Goal: Task Accomplishment & Management: Manage account settings

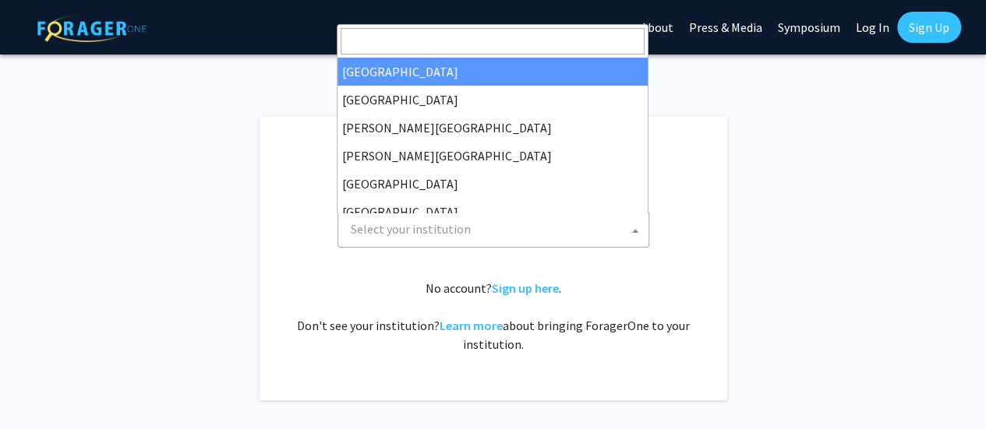
click at [436, 240] on span "Select your institution" at bounding box center [496, 230] width 304 height 32
select select "34"
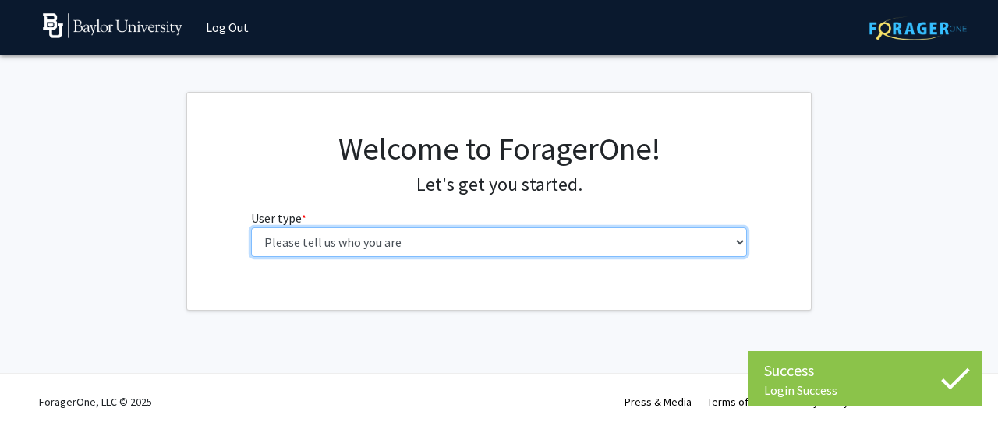
click at [422, 246] on select "Please tell us who you are Undergraduate Student Master's Student Doctoral Cand…" at bounding box center [499, 243] width 496 height 30
select select "6: adminAssistant"
click at [251, 228] on select "Please tell us who you are Undergraduate Student Master's Student Doctoral Cand…" at bounding box center [499, 243] width 496 height 30
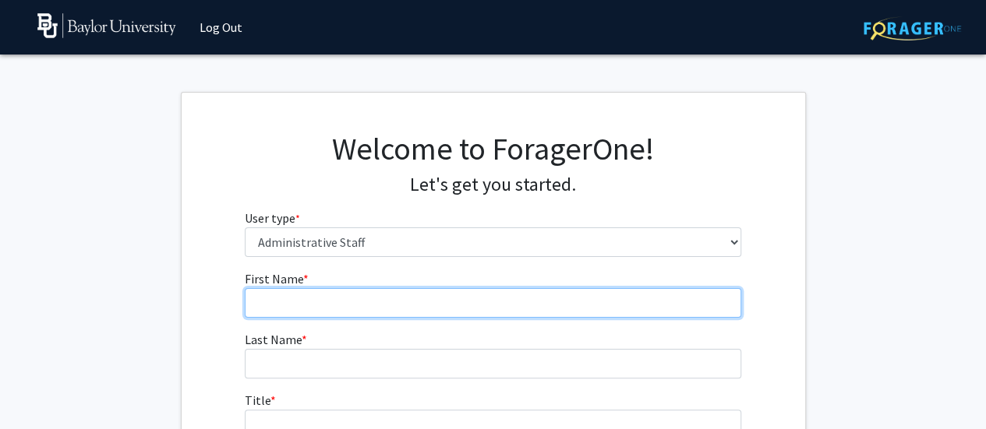
click at [376, 306] on input "First Name * required" at bounding box center [493, 303] width 496 height 30
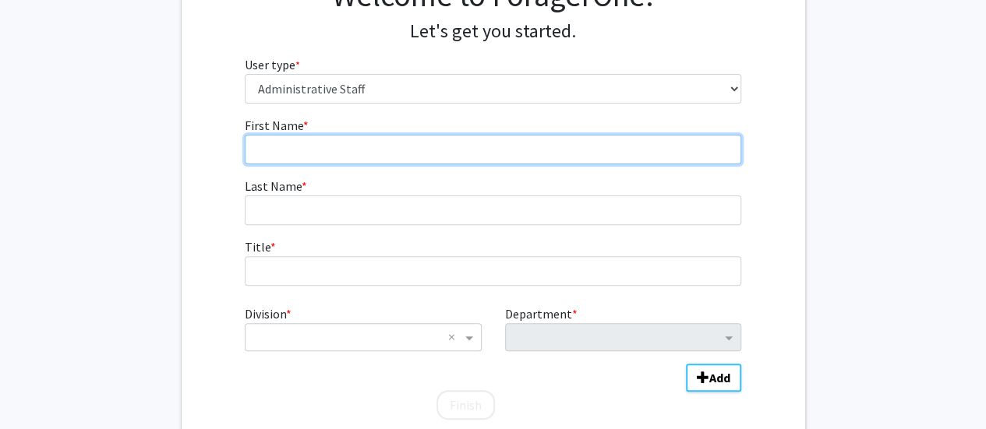
scroll to position [156, 0]
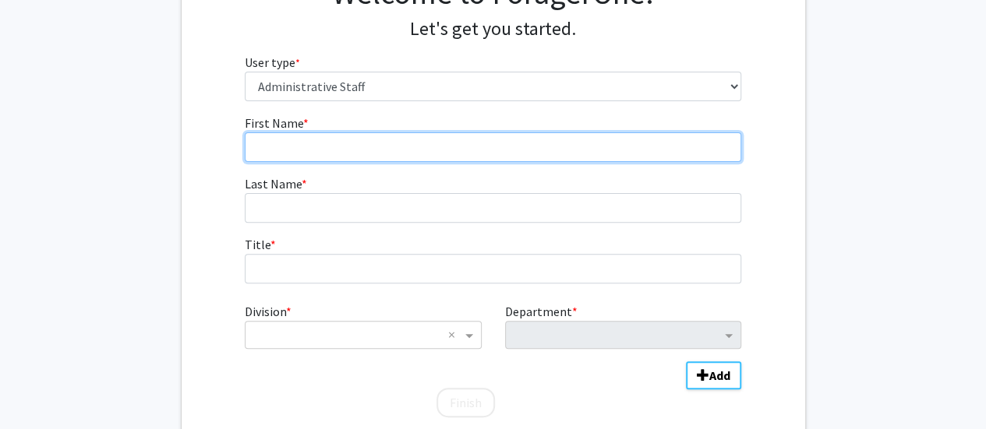
click at [326, 147] on input "First Name * required" at bounding box center [493, 147] width 496 height 30
type input "Allie"
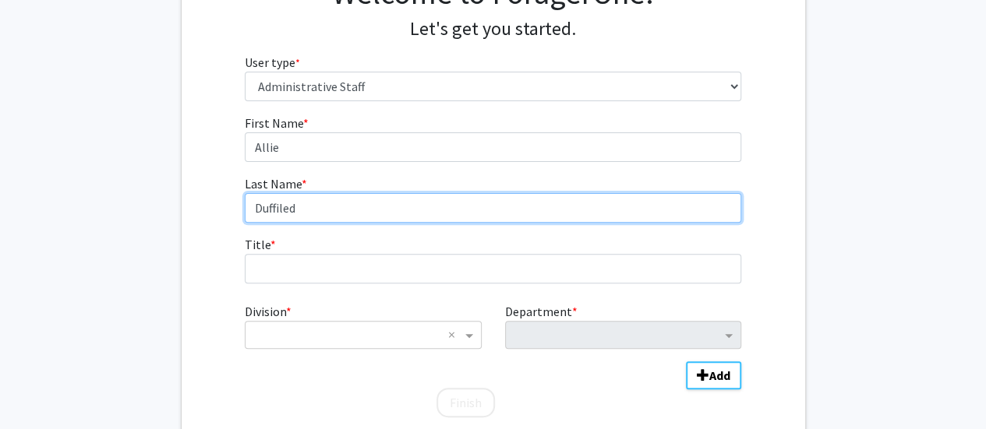
type input "Duffiled"
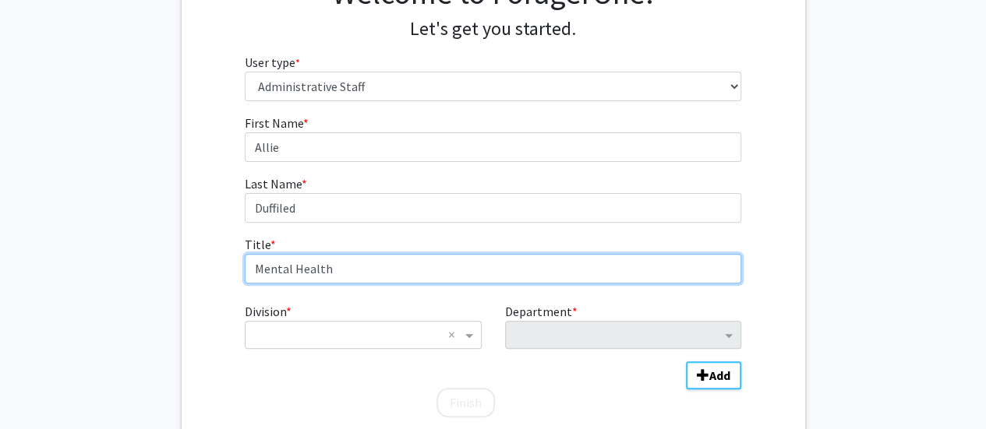
click at [362, 274] on input "Mental Health" at bounding box center [493, 269] width 496 height 30
type input "Mental Health Initiative Program Coordinator"
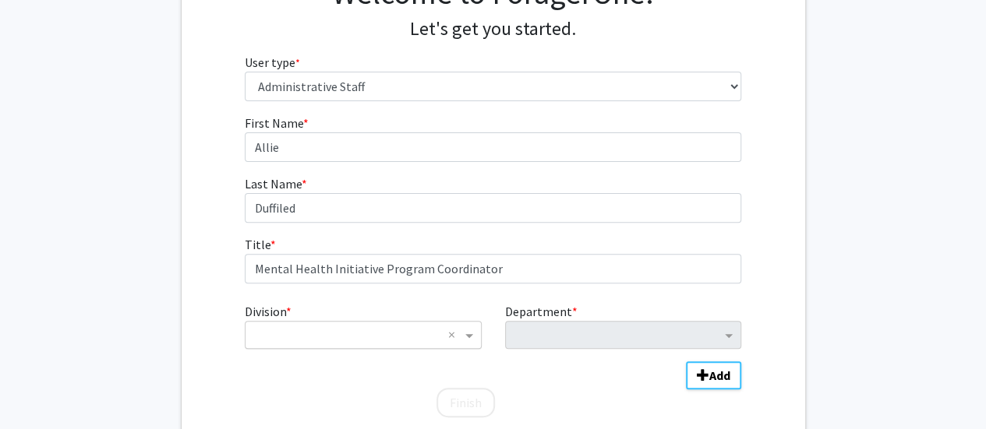
click at [285, 336] on input "Division" at bounding box center [347, 335] width 188 height 19
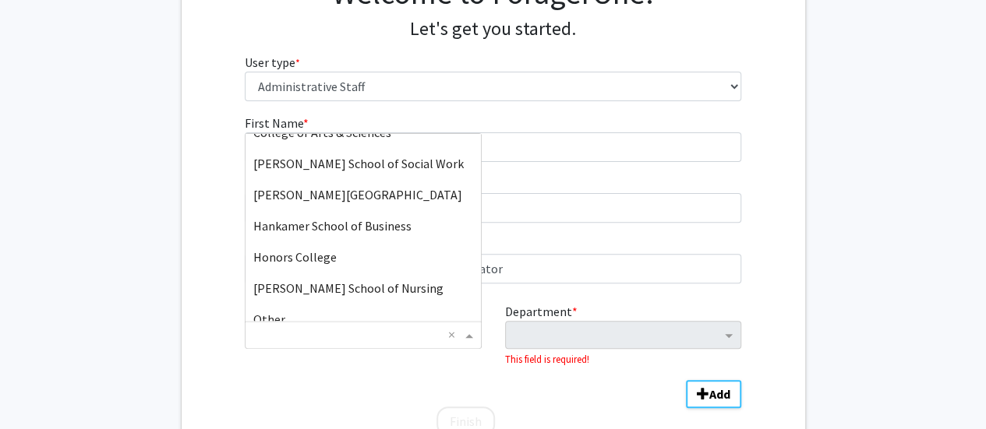
scroll to position [94, 0]
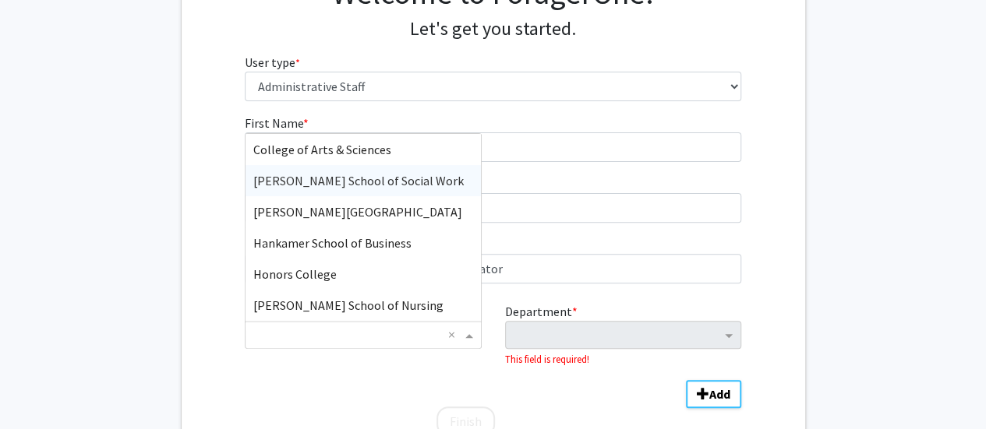
click at [327, 173] on span "Diana R. Garland School of Social Work" at bounding box center [358, 181] width 210 height 16
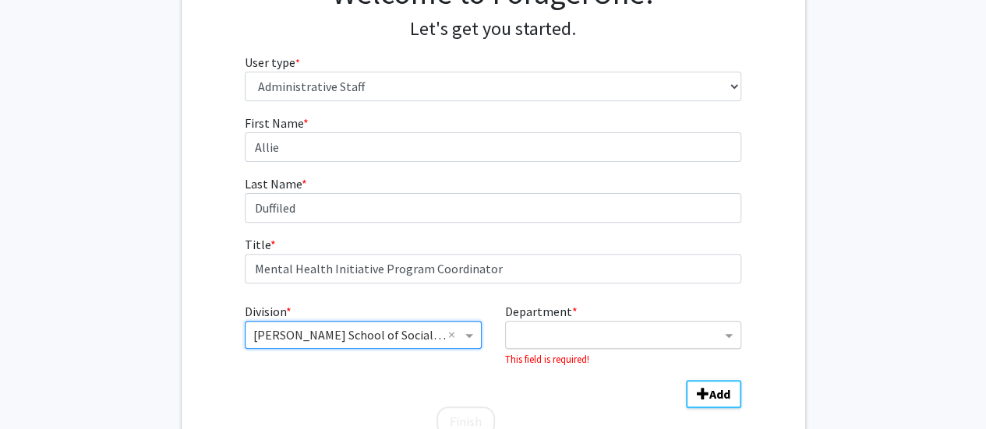
click at [555, 331] on input "Department" at bounding box center [617, 336] width 207 height 19
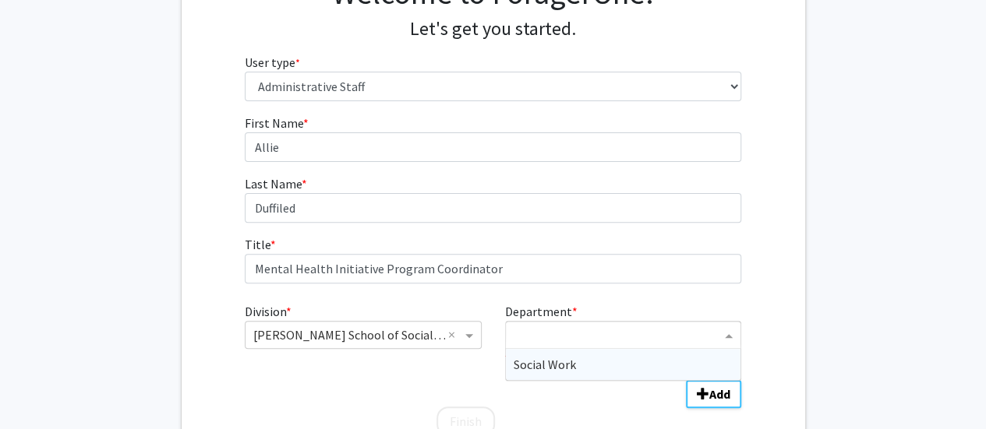
click at [543, 359] on span "Social Work" at bounding box center [545, 365] width 62 height 16
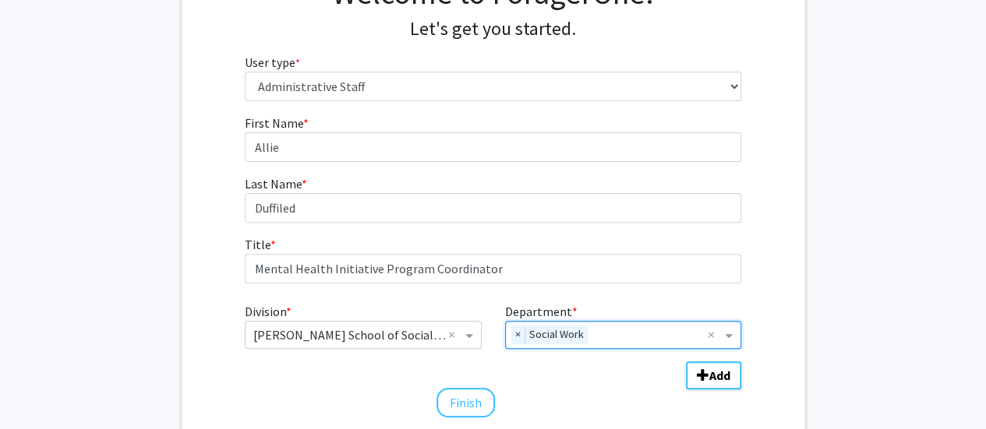
scroll to position [276, 0]
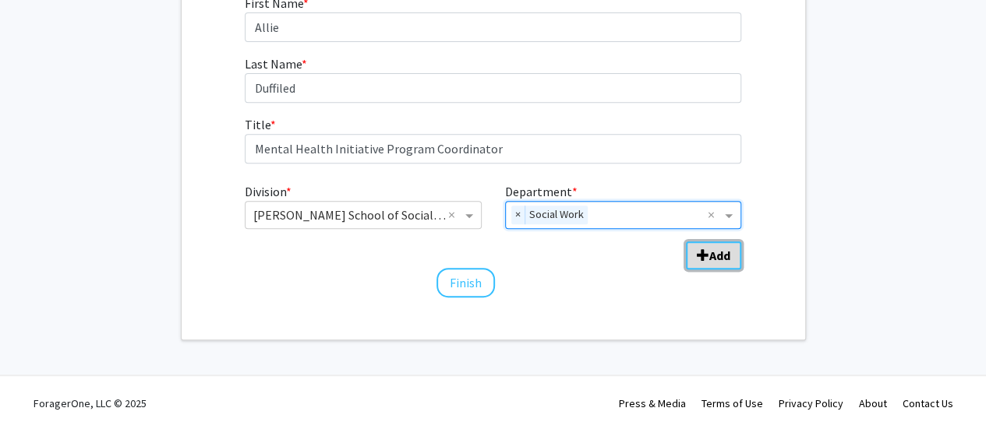
click at [712, 252] on b "Add" at bounding box center [719, 256] width 21 height 16
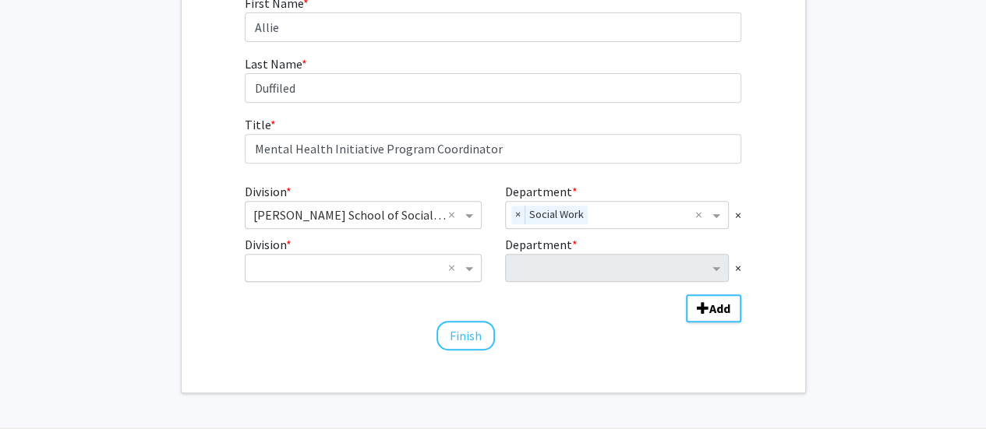
click at [432, 266] on input "Division" at bounding box center [347, 268] width 188 height 19
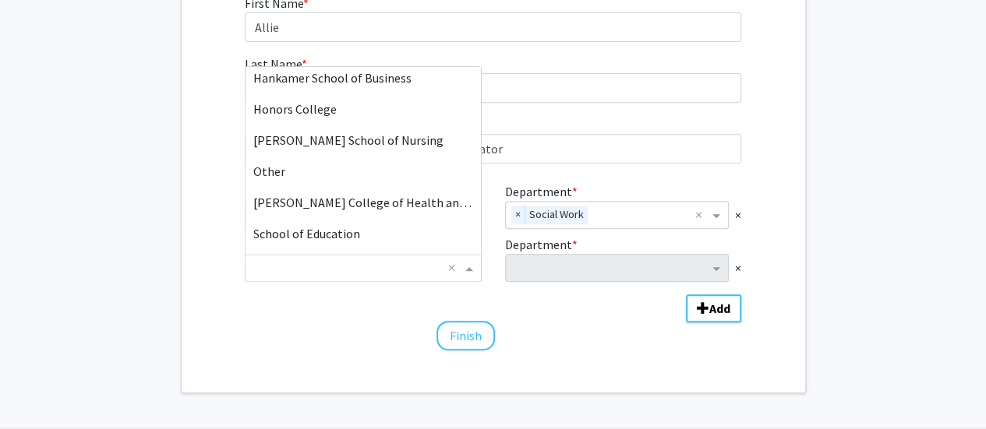
scroll to position [234, 0]
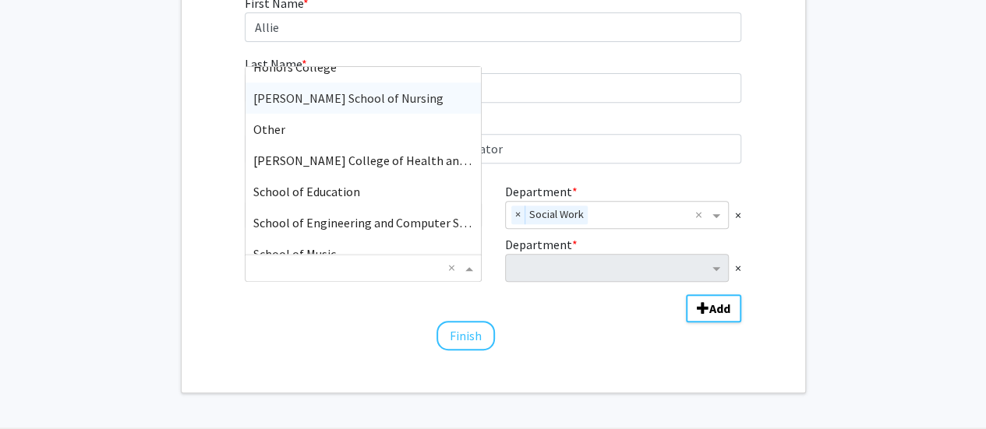
click at [352, 101] on span "Louise Herrington School of Nursing" at bounding box center [348, 98] width 190 height 16
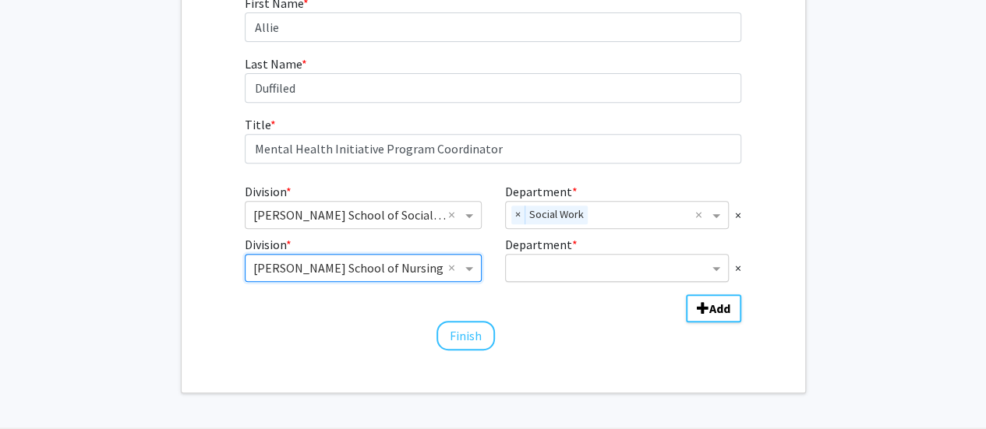
click at [570, 263] on input "Department" at bounding box center [611, 269] width 195 height 19
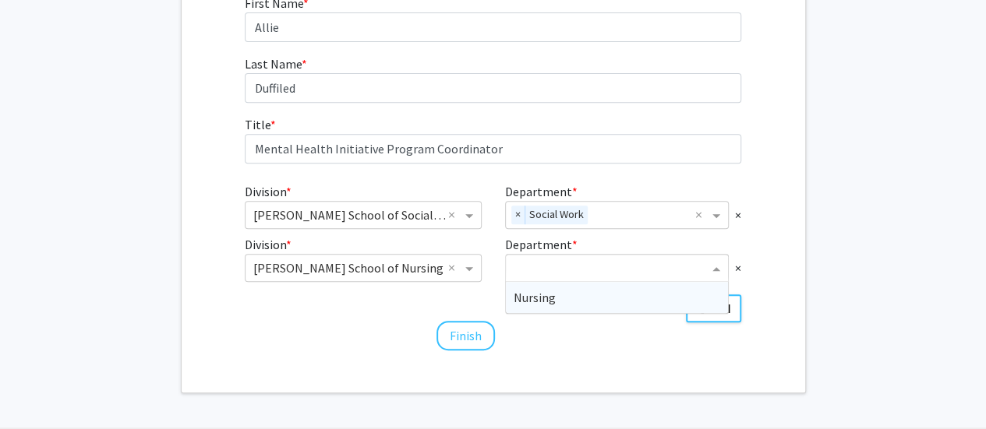
click at [570, 291] on div "Nursing" at bounding box center [617, 297] width 222 height 31
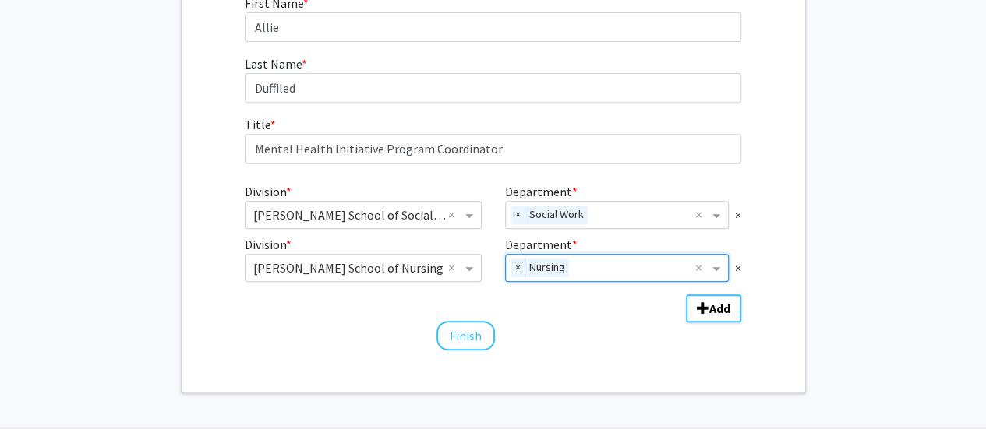
click at [653, 347] on div "First Name * required Allie Last Name * required Duffiled Title * required Ment…" at bounding box center [493, 173] width 520 height 359
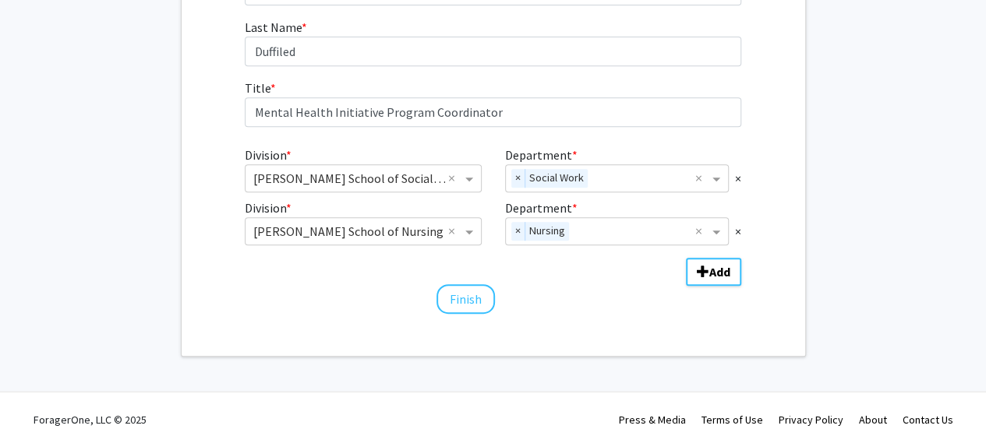
scroll to position [329, 0]
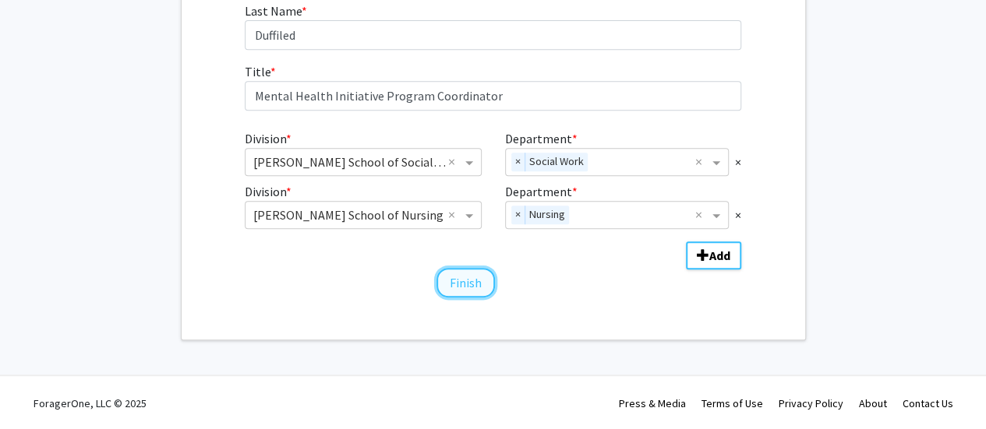
click at [474, 283] on button "Finish" at bounding box center [465, 283] width 58 height 30
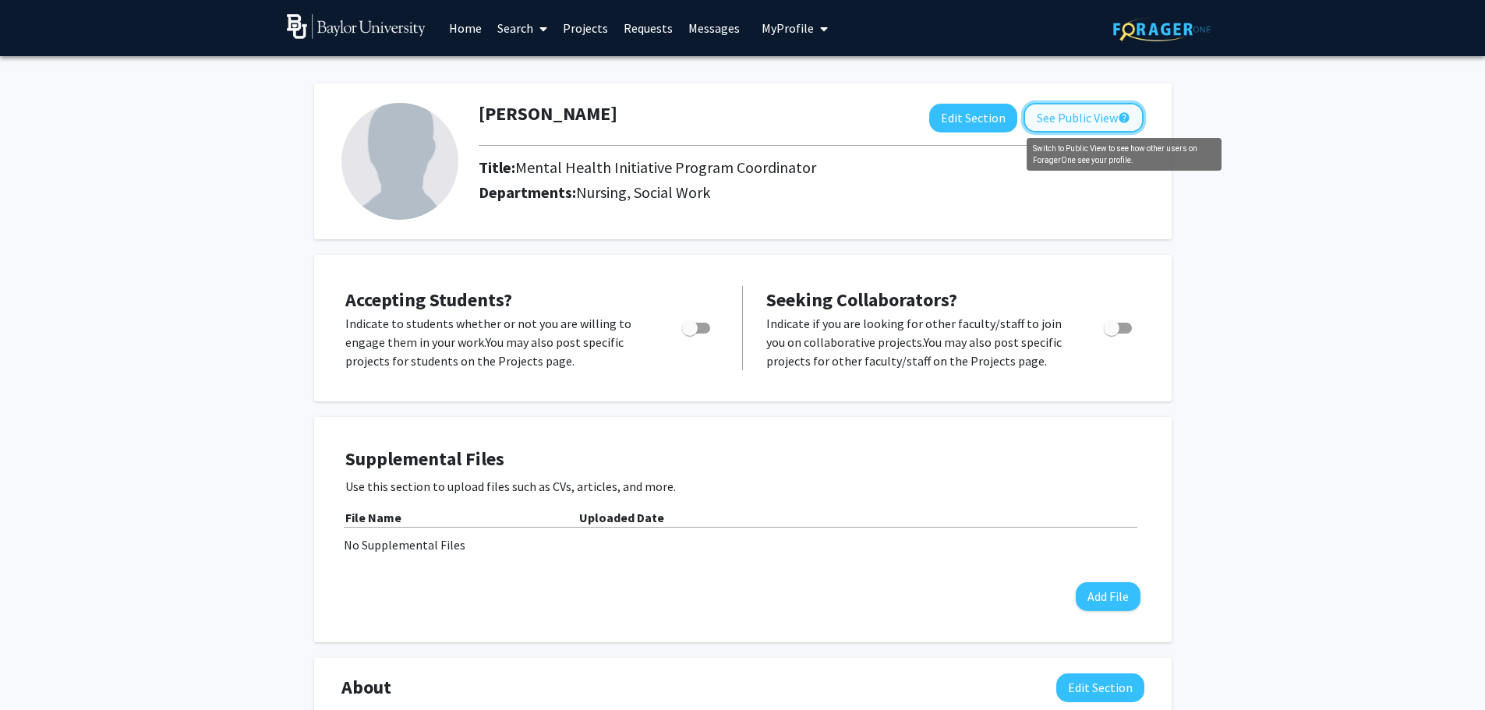
click at [997, 121] on mat-icon "help" at bounding box center [1124, 117] width 12 height 19
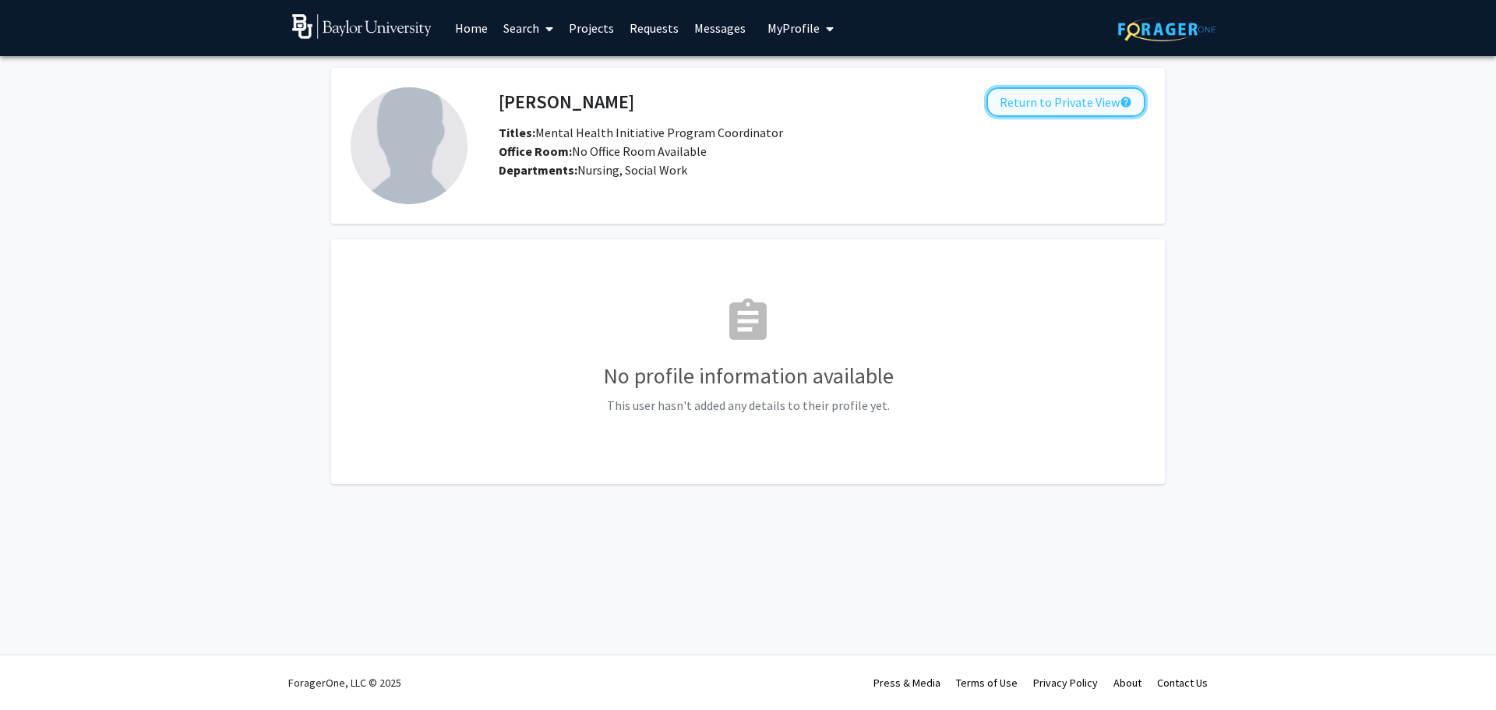
click at [997, 101] on button "Return to Private View help" at bounding box center [1066, 102] width 159 height 30
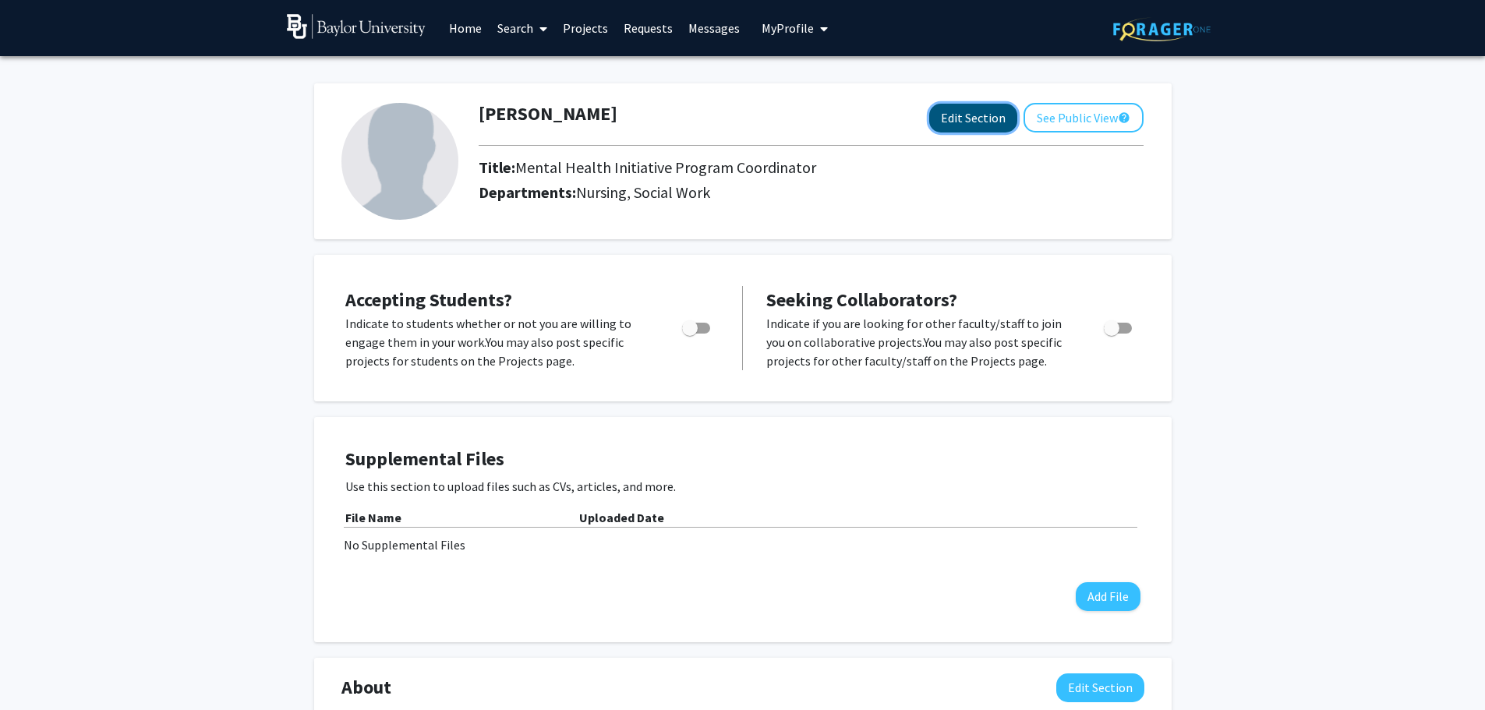
click at [983, 122] on button "Edit Section" at bounding box center [973, 118] width 88 height 29
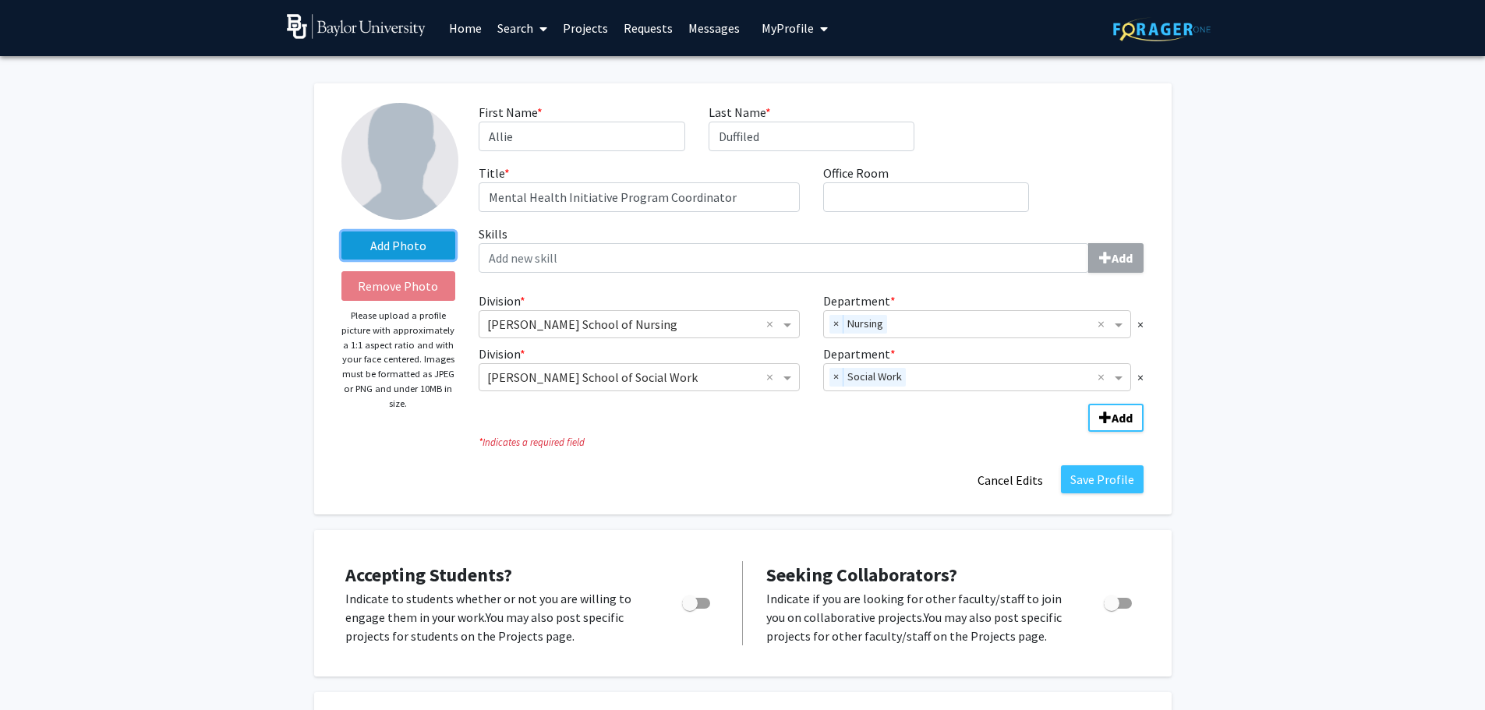
click at [369, 252] on label "Add Photo" at bounding box center [398, 245] width 115 height 28
click at [0, 0] on input "Add Photo" at bounding box center [0, 0] width 0 height 0
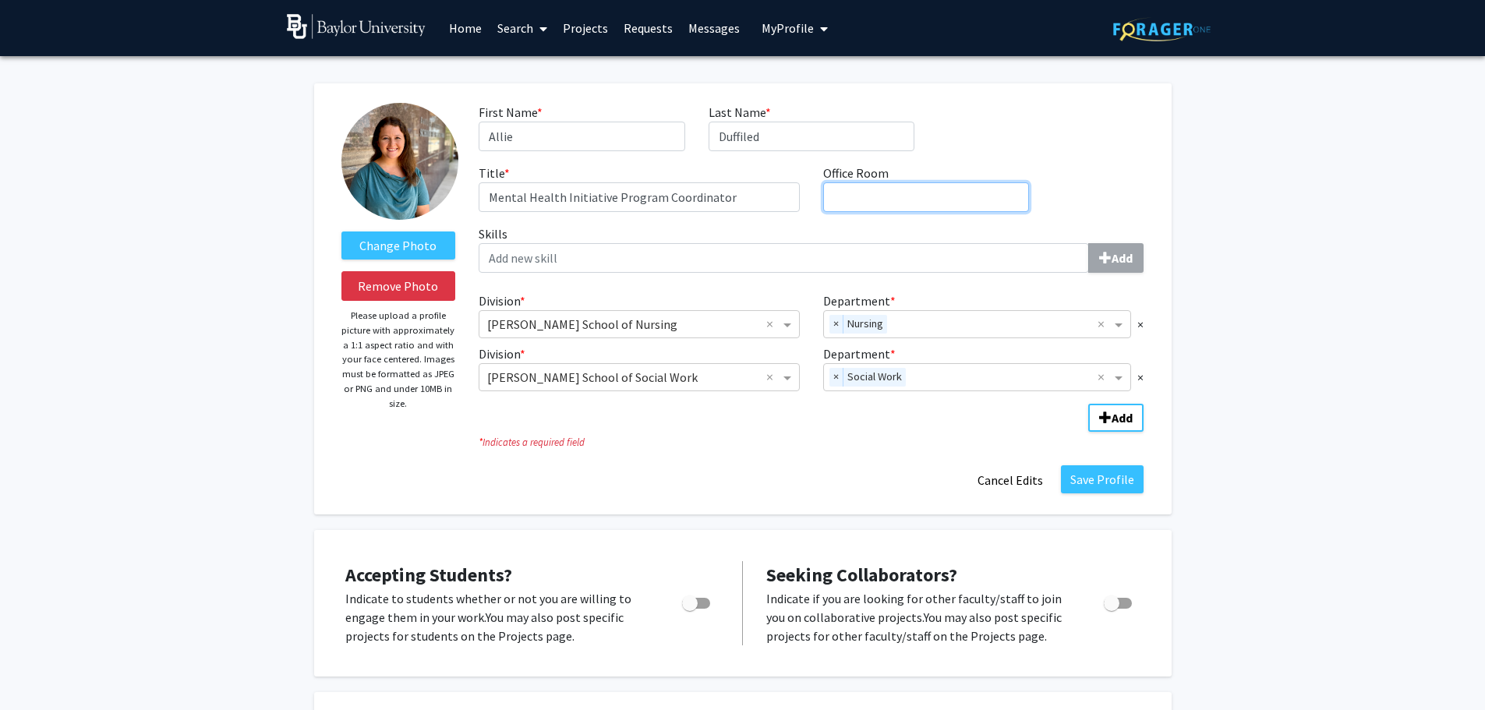
click at [885, 197] on input "Office Room required" at bounding box center [926, 197] width 206 height 30
type input "230.01"
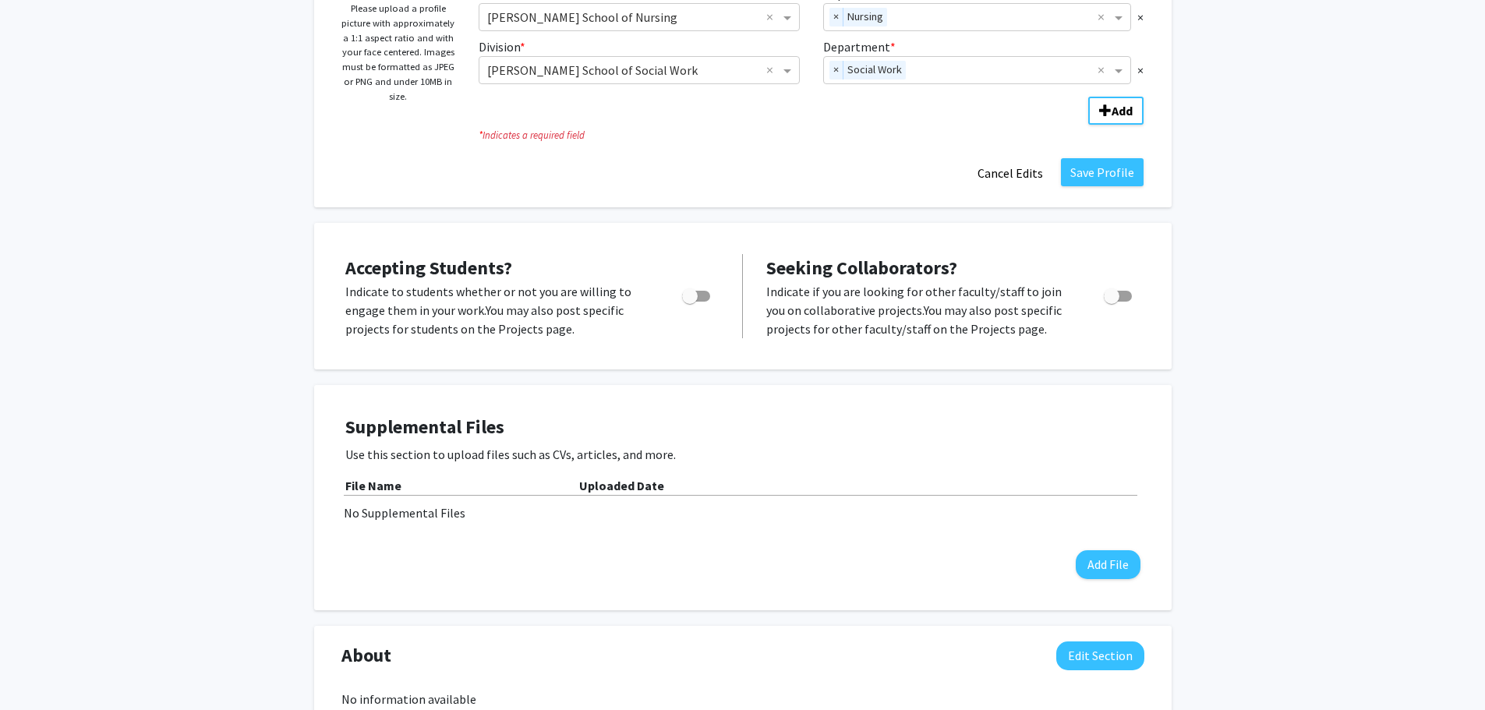
scroll to position [156, 0]
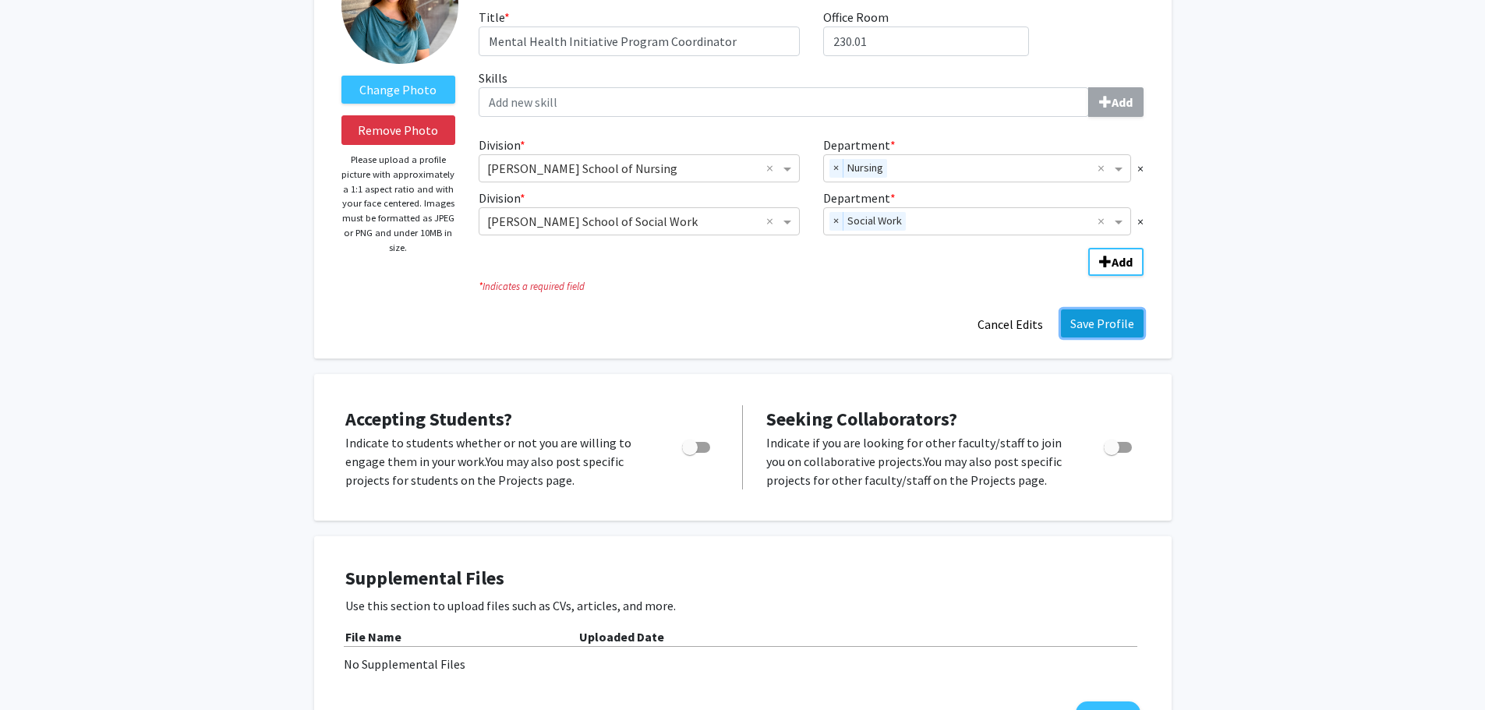
click at [997, 320] on button "Save Profile" at bounding box center [1102, 323] width 83 height 28
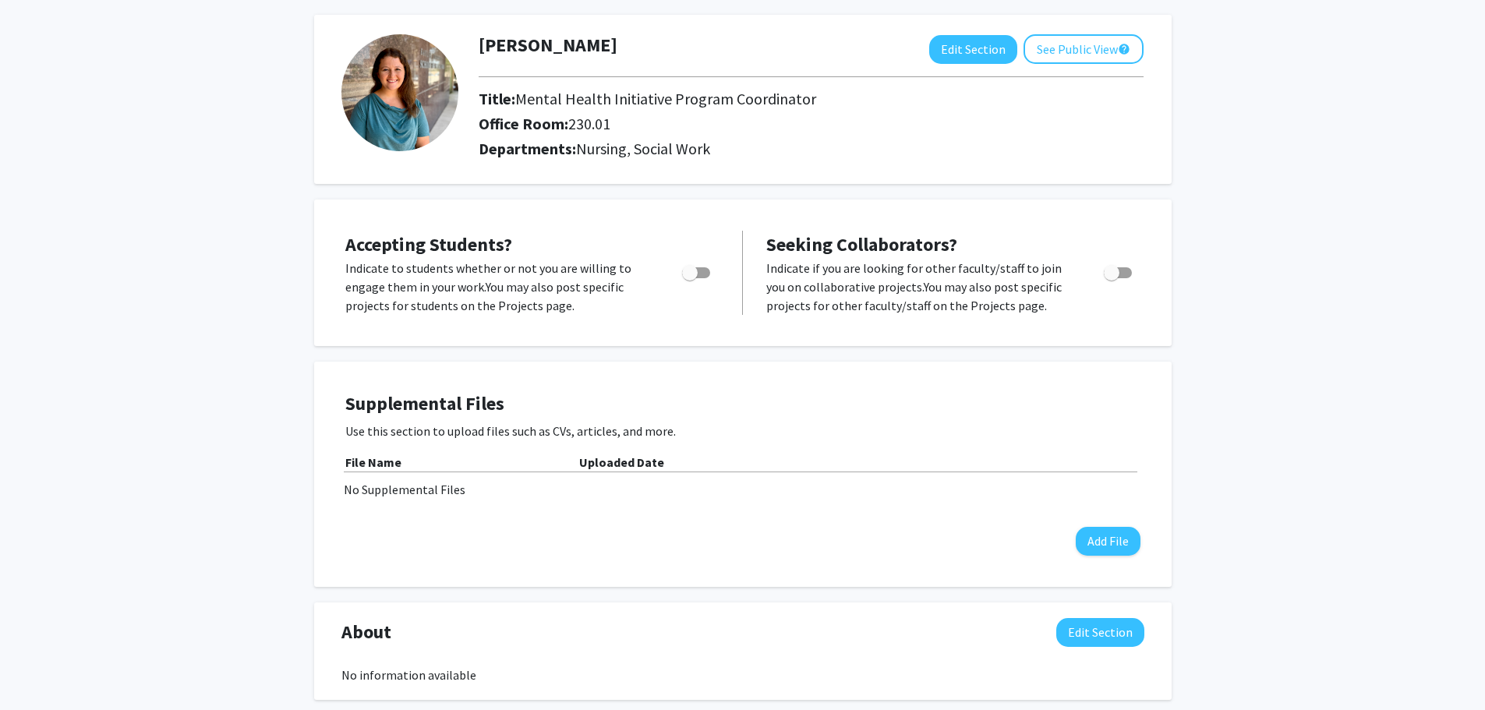
scroll to position [0, 0]
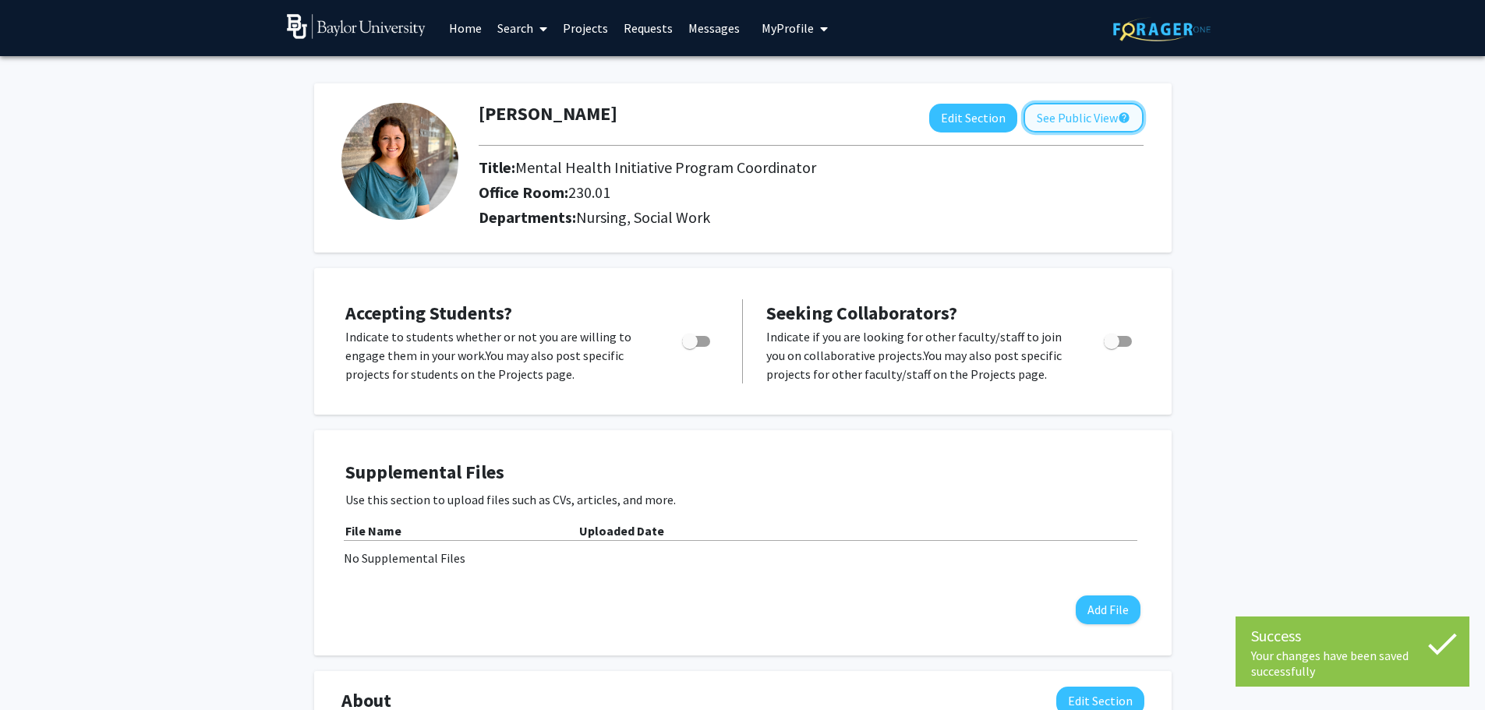
click at [997, 118] on button "See Public View help" at bounding box center [1083, 118] width 120 height 30
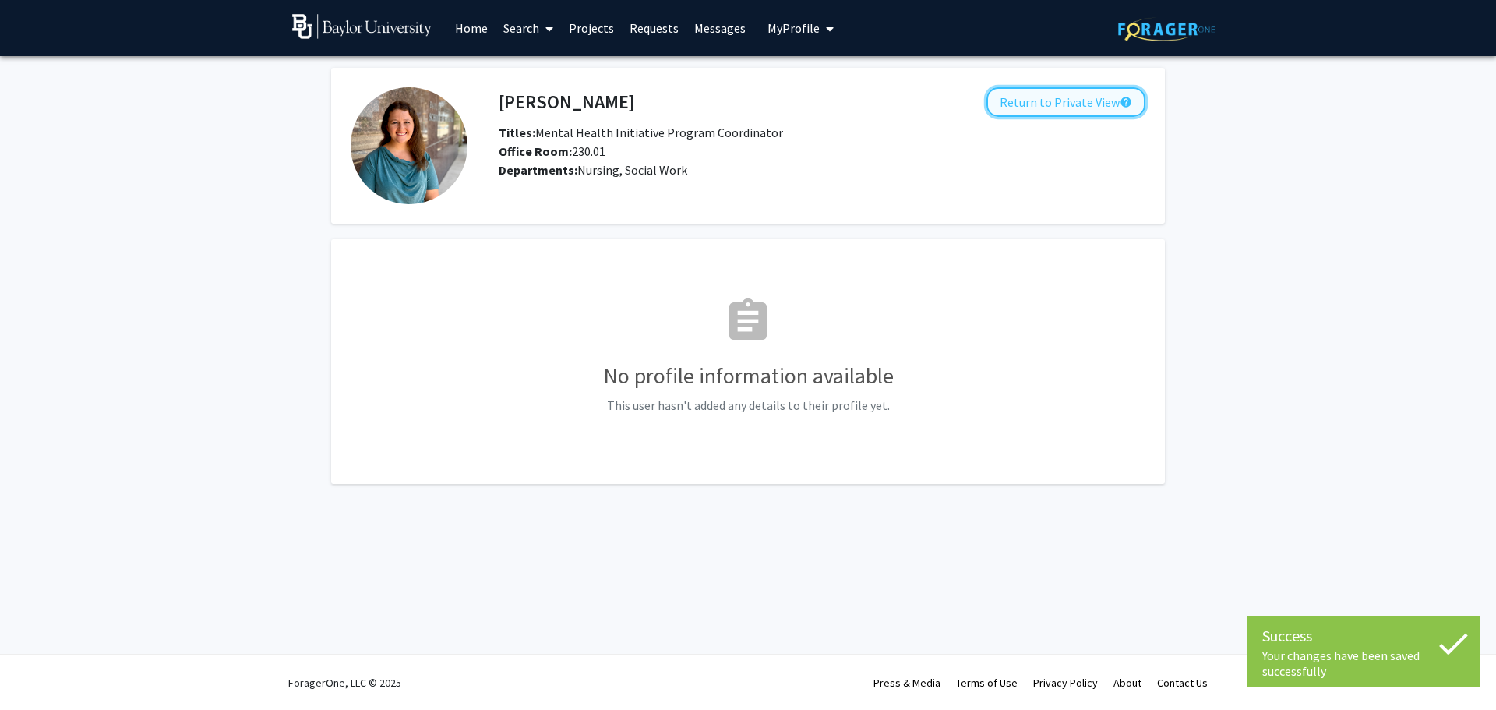
click at [997, 105] on button "Return to Private View help" at bounding box center [1066, 102] width 159 height 30
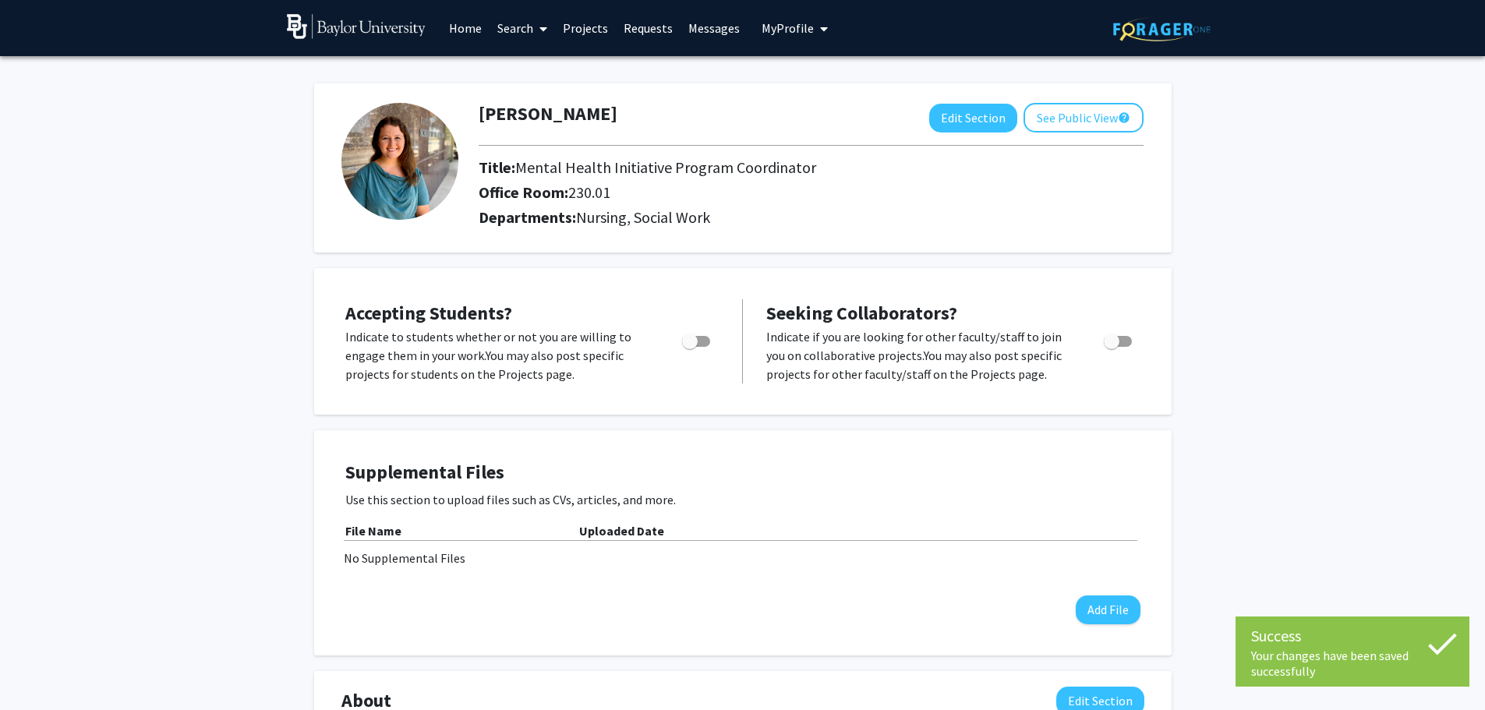
click at [458, 30] on link "Home" at bounding box center [465, 28] width 48 height 55
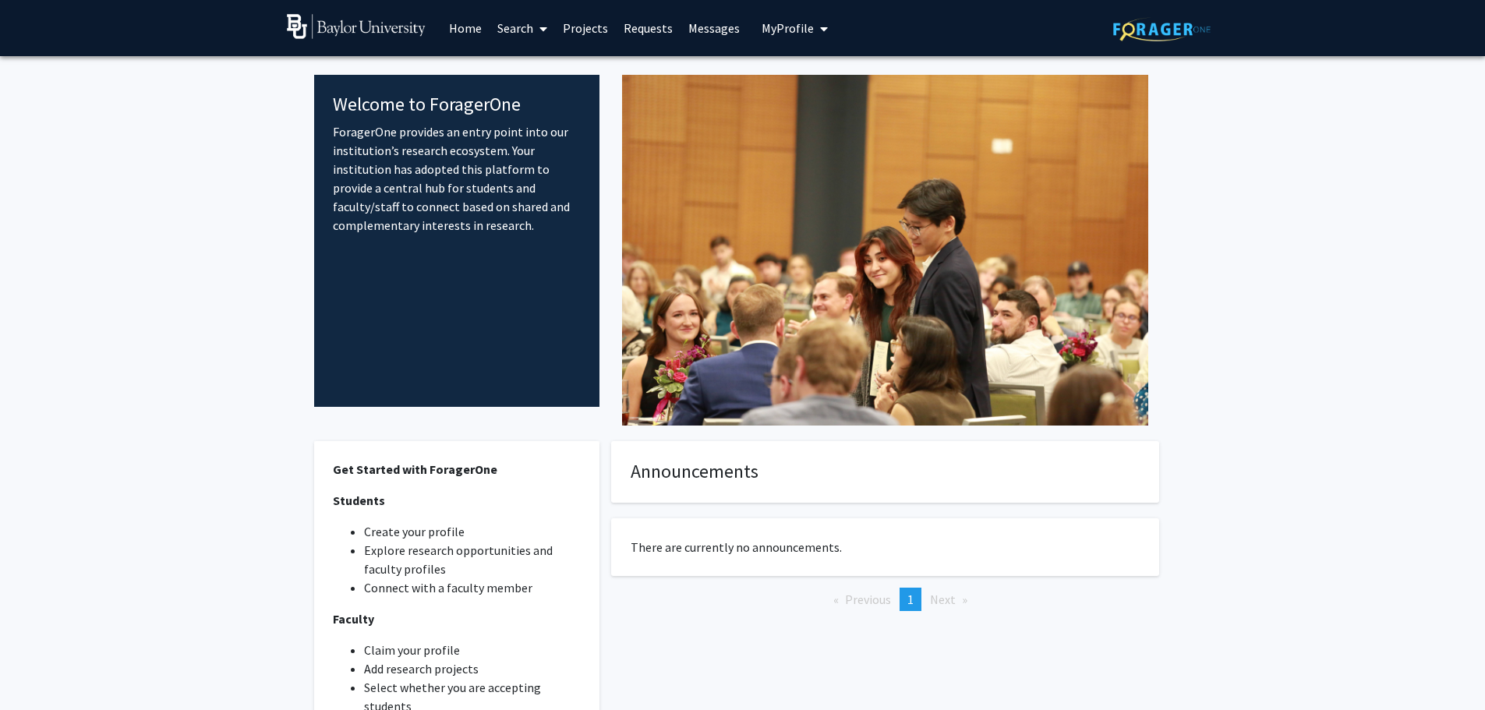
click at [569, 24] on link "Projects" at bounding box center [585, 28] width 61 height 55
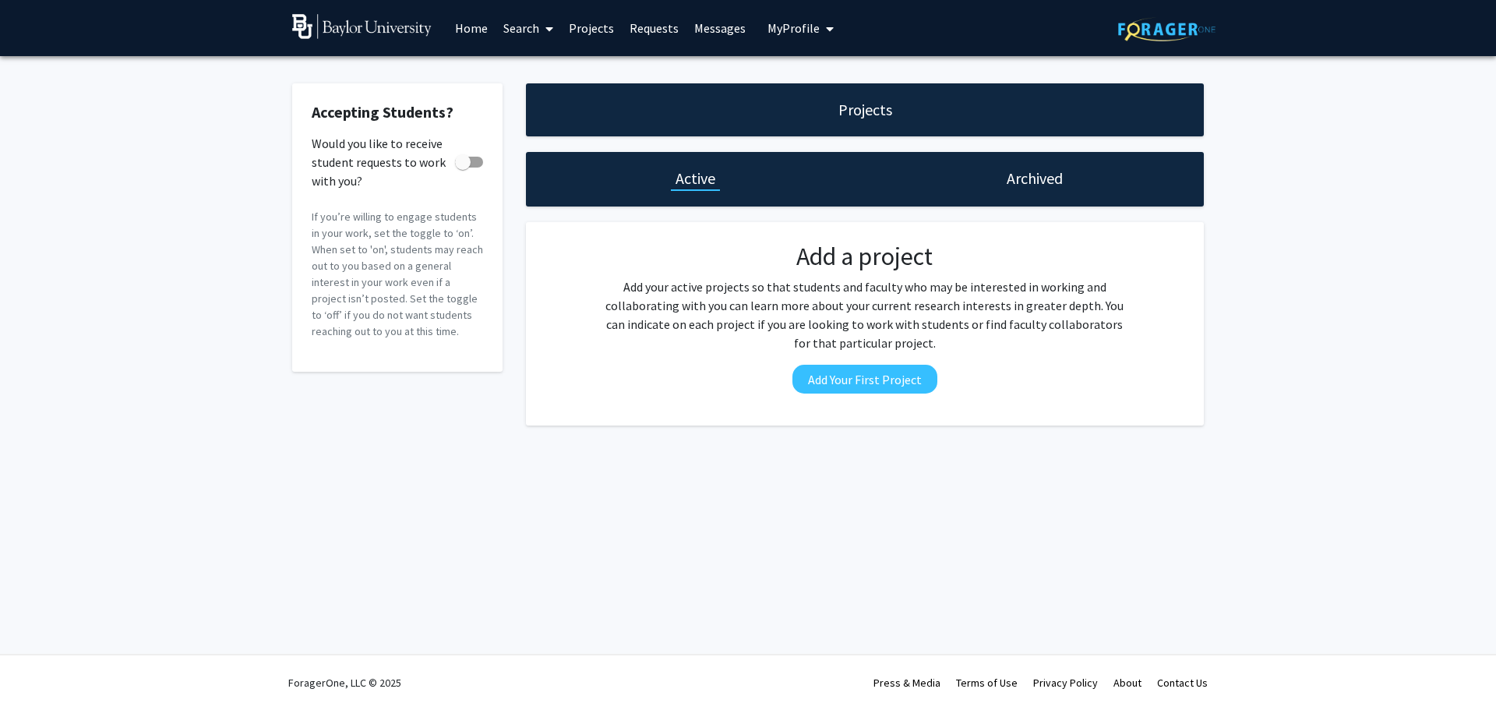
click at [539, 25] on span at bounding box center [546, 29] width 14 height 55
click at [556, 107] on span "Students" at bounding box center [543, 102] width 95 height 31
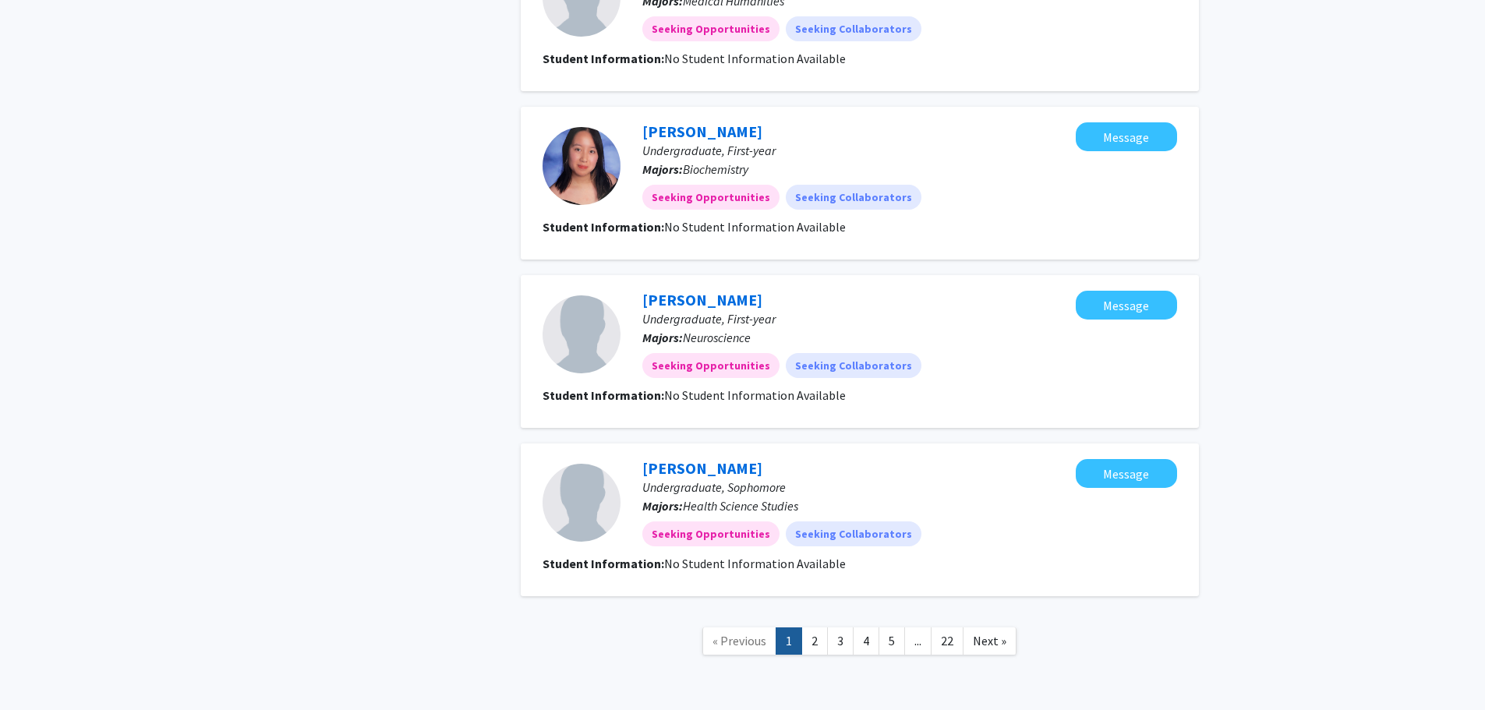
scroll to position [1849, 0]
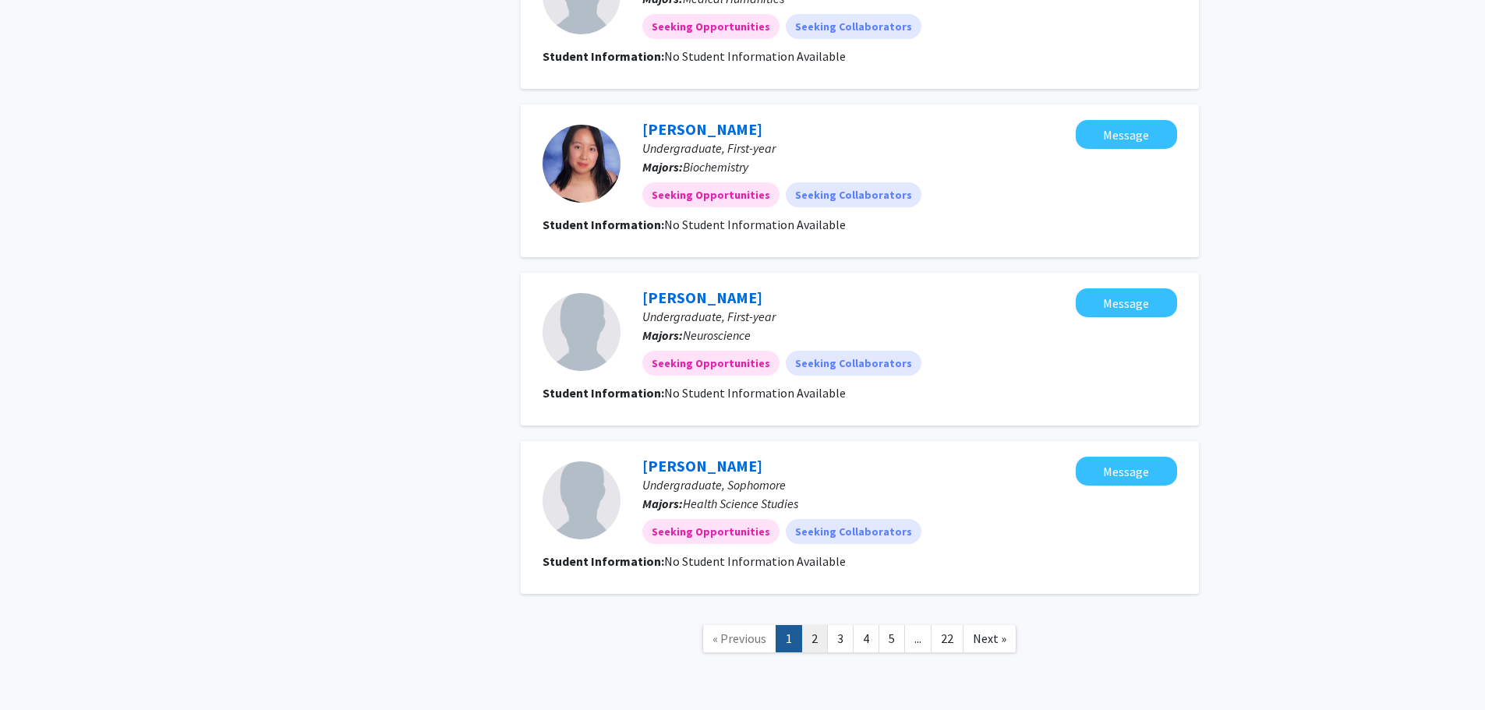
click at [821, 429] on link "2" at bounding box center [814, 638] width 26 height 27
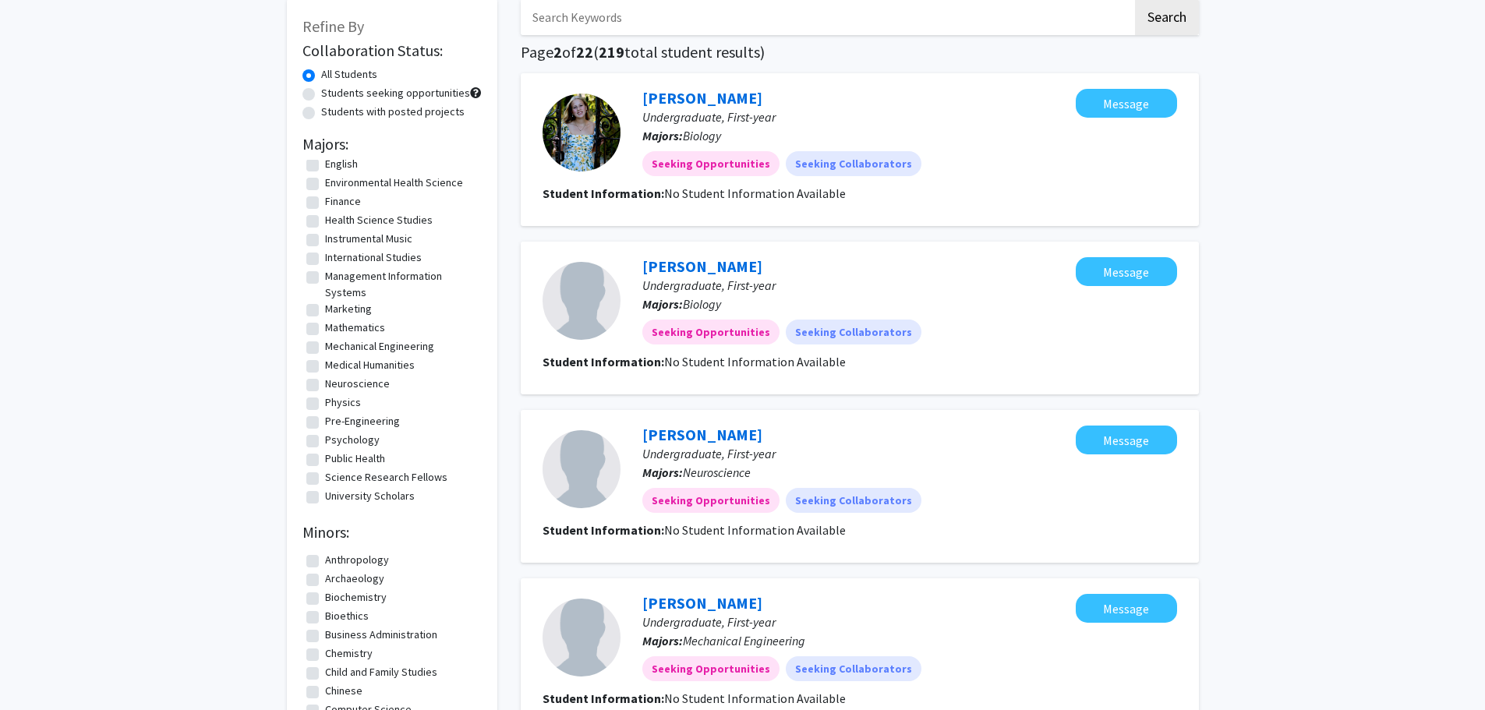
scroll to position [78, 0]
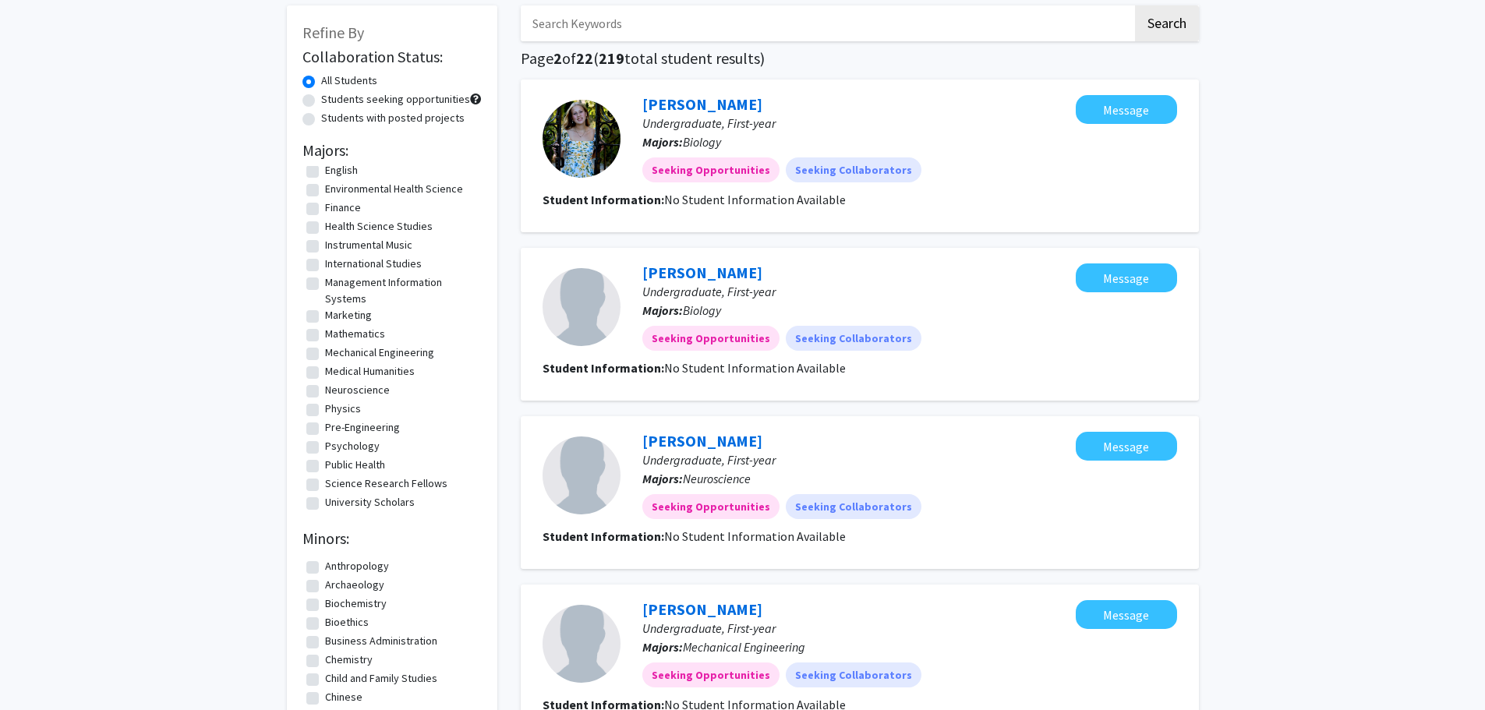
click at [325, 375] on label "Medical Humanities" at bounding box center [370, 371] width 90 height 16
click at [325, 373] on input "Medical Humanities" at bounding box center [330, 368] width 10 height 10
checkbox input "true"
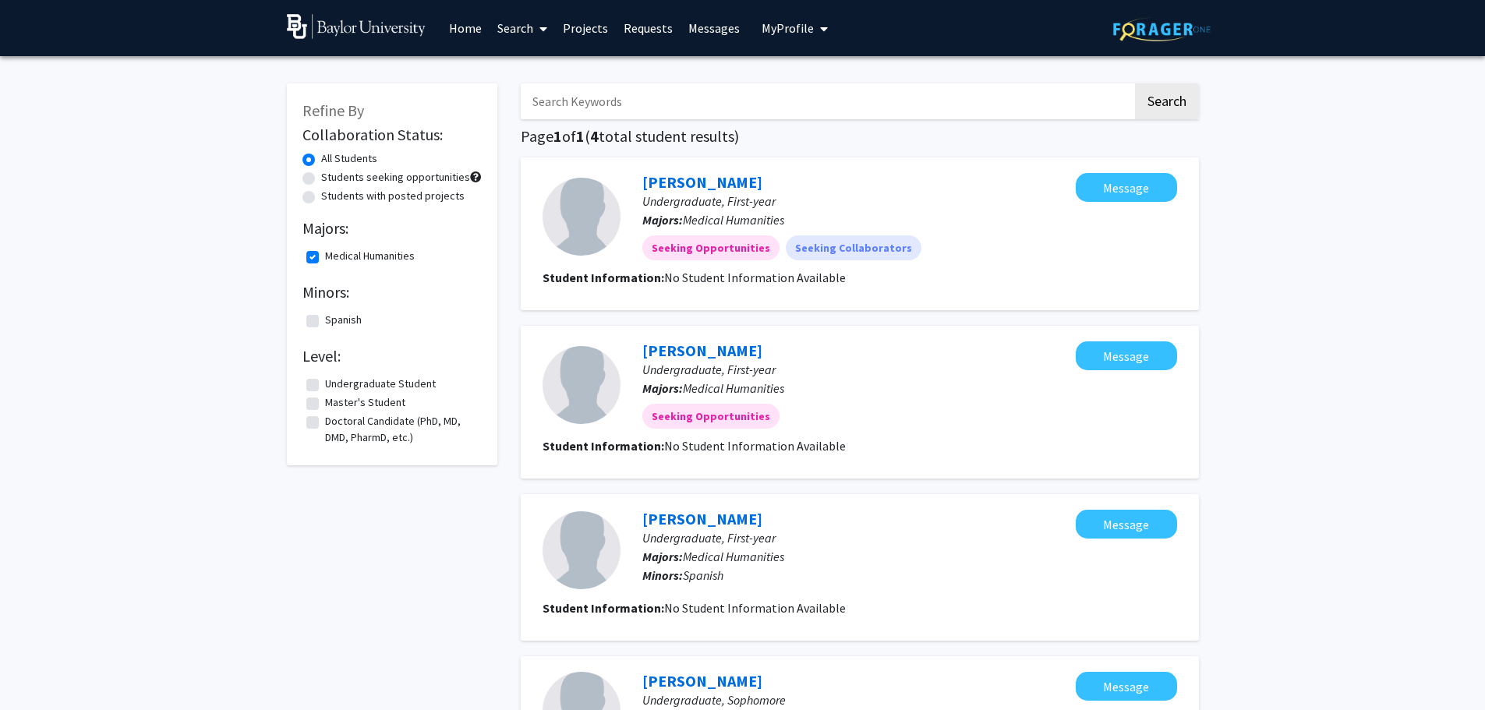
click at [358, 29] on img at bounding box center [357, 26] width 140 height 25
